Goal: Information Seeking & Learning: Find specific fact

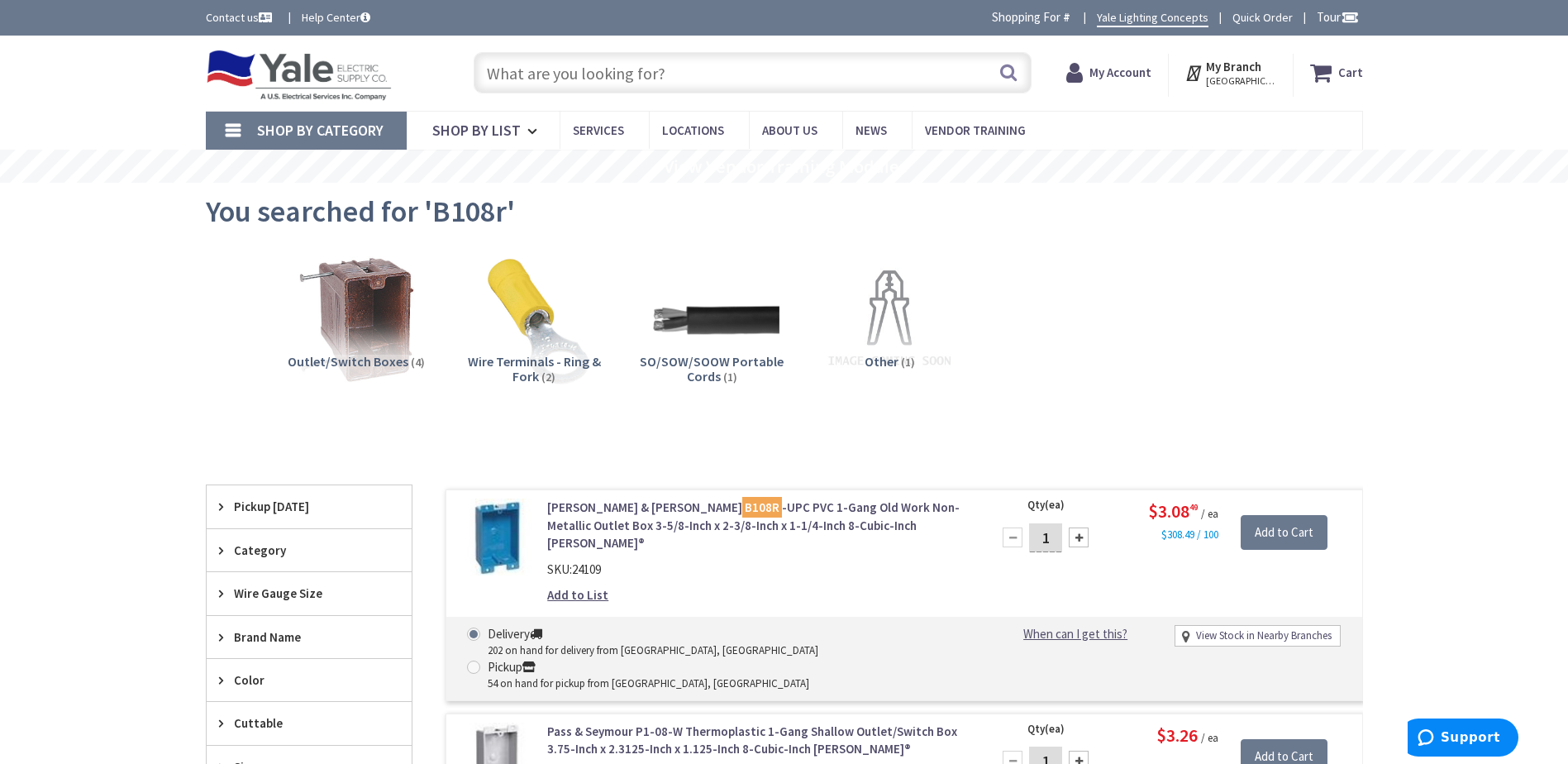
click at [725, 65] on input "text" at bounding box center [752, 73] width 558 height 41
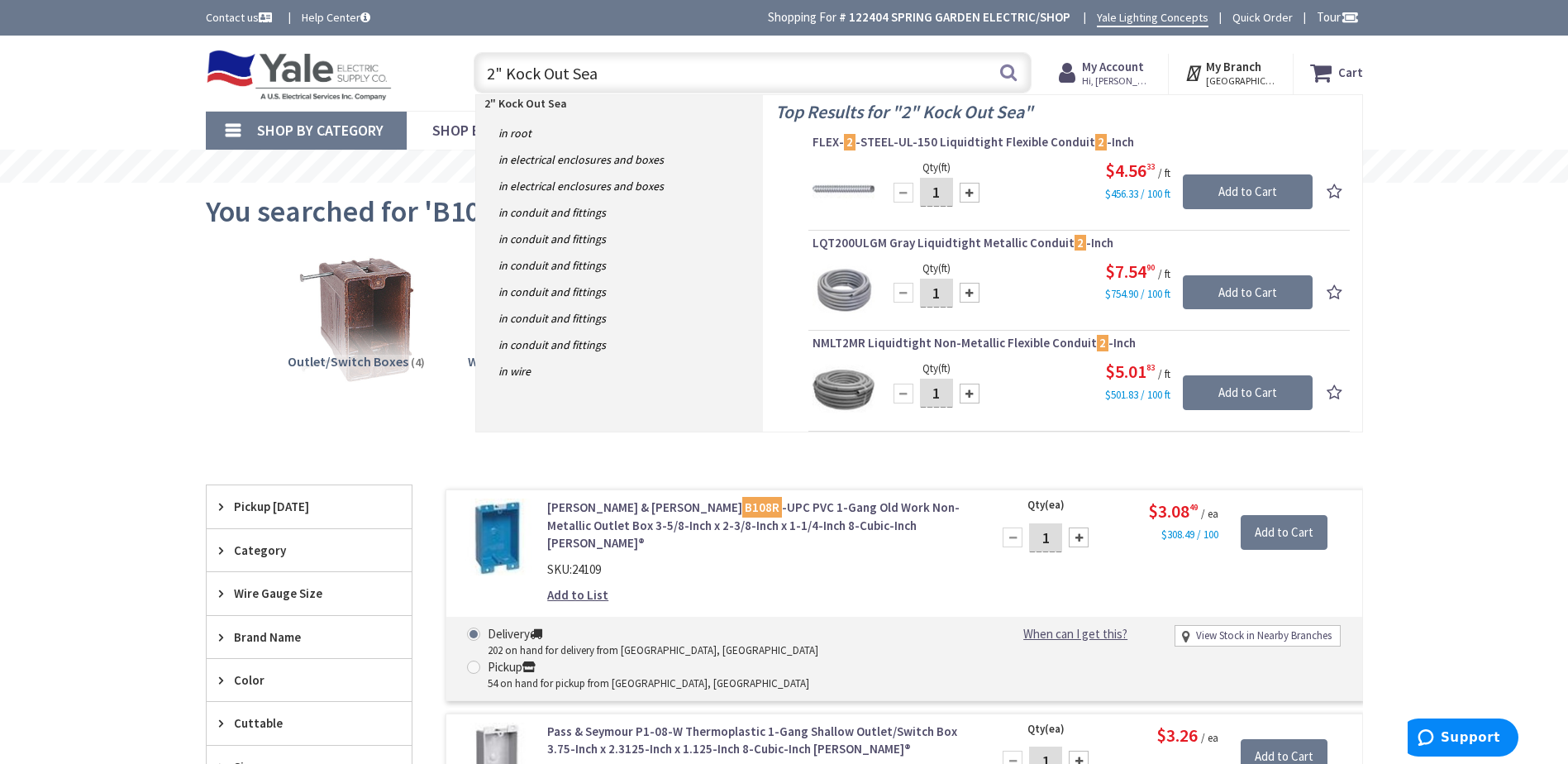
type input "2" Kock Out Seal"
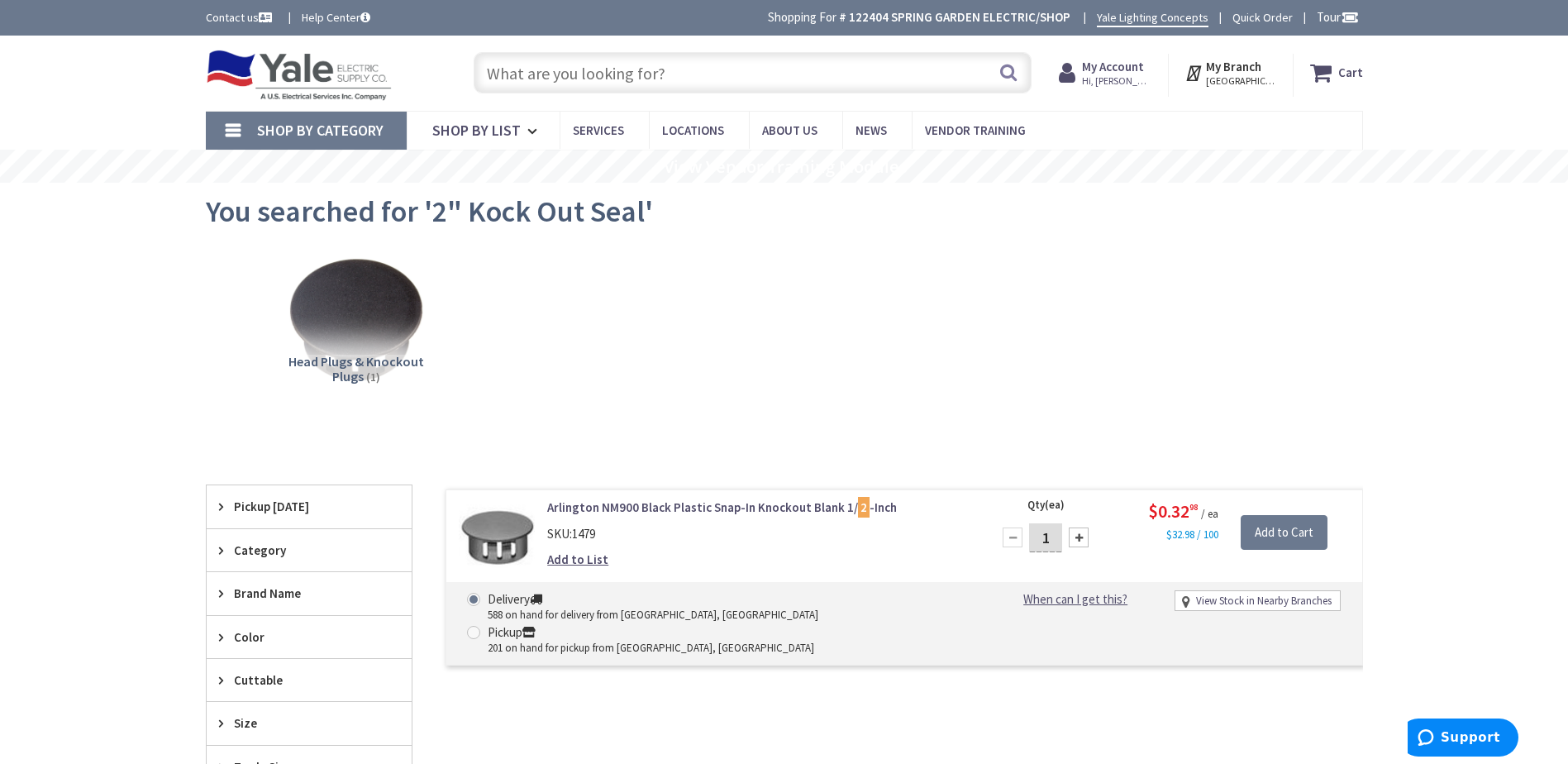
click at [563, 65] on input "text" at bounding box center [752, 73] width 558 height 41
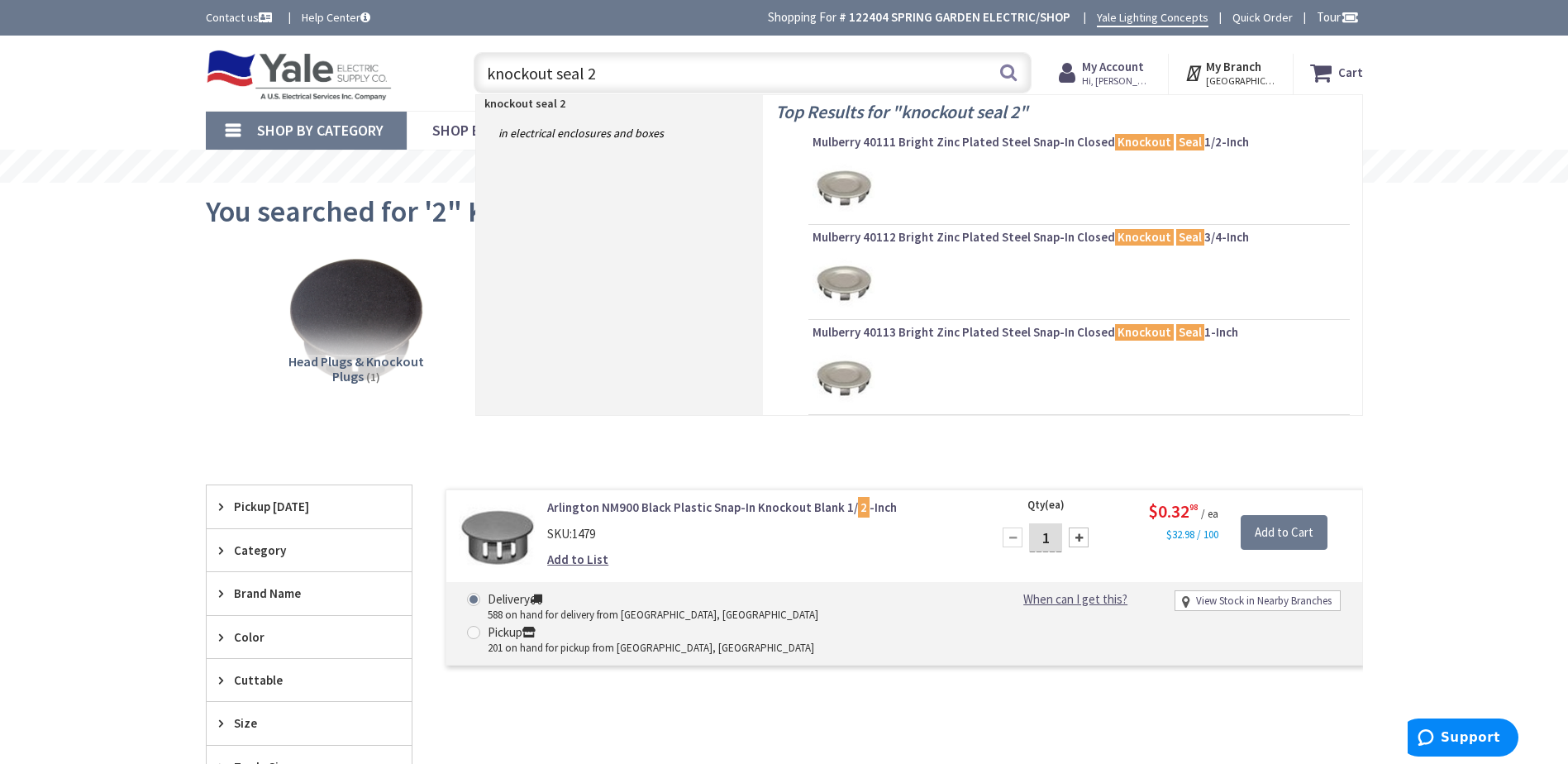
type input "knockout seal 2""
